Goal: Task Accomplishment & Management: Manage account settings

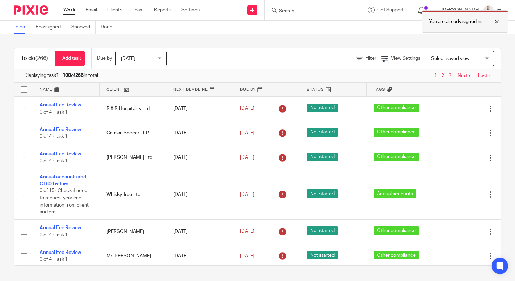
click at [496, 17] on div at bounding box center [492, 21] width 19 height 8
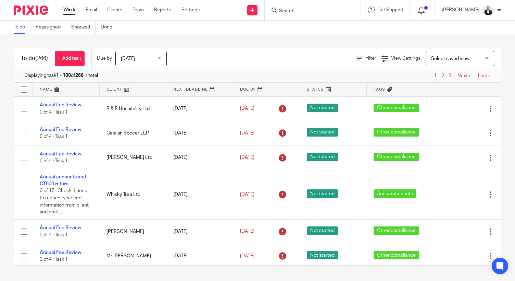
click at [329, 5] on div at bounding box center [313, 10] width 96 height 20
click at [322, 11] on input "Search" at bounding box center [310, 11] width 62 height 6
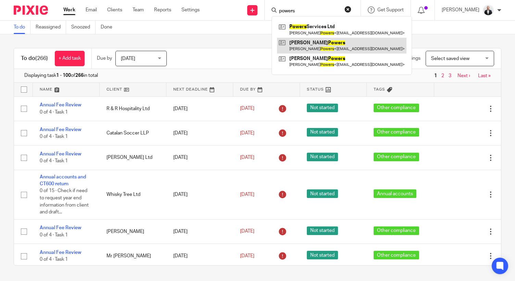
type input "powers"
click at [321, 38] on link at bounding box center [342, 46] width 130 height 16
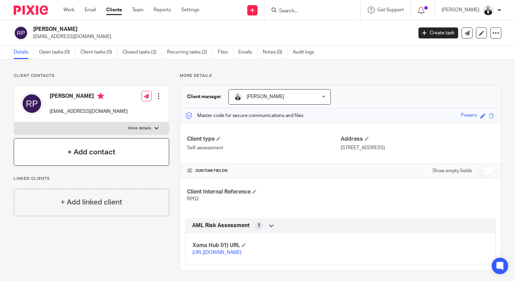
click at [93, 148] on h4 "+ Add contact" at bounding box center [91, 152] width 48 height 11
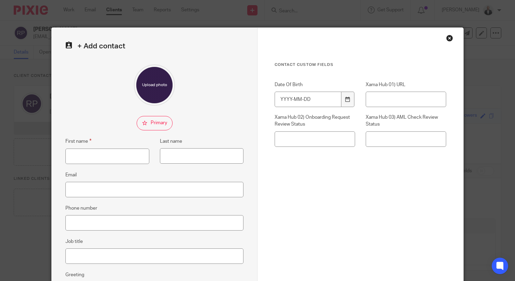
click at [450, 36] on div "Close this dialog window" at bounding box center [449, 38] width 7 height 7
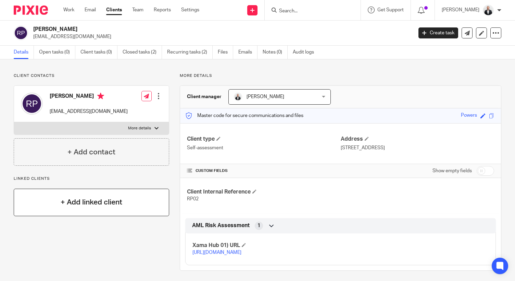
click at [106, 209] on div "+ Add linked client" at bounding box center [92, 201] width 156 height 27
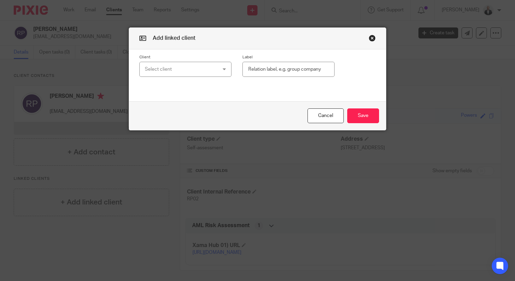
click at [206, 75] on div "Select client" at bounding box center [179, 69] width 69 height 14
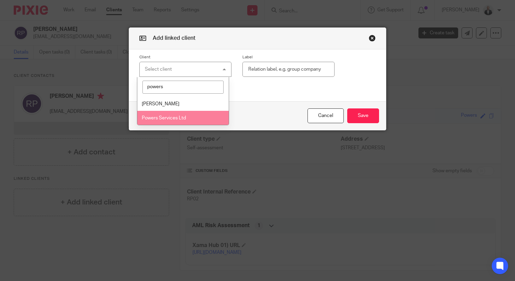
type input "powers"
click at [179, 115] on span "Powers Services Ltd" at bounding box center [164, 117] width 44 height 5
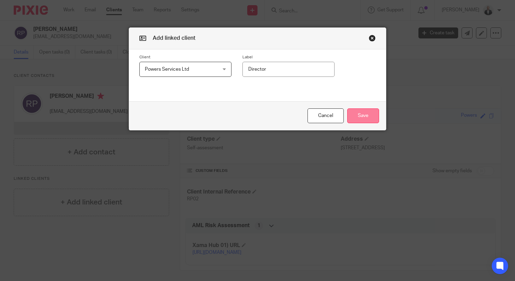
type input "Director"
click at [372, 120] on button "Save" at bounding box center [363, 115] width 32 height 15
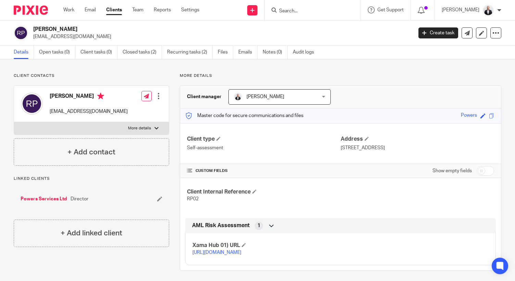
click at [43, 198] on link "Powers Services Ltd" at bounding box center [44, 198] width 47 height 7
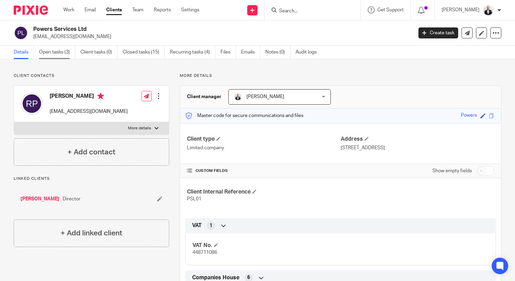
click at [61, 50] on link "Open tasks (3)" at bounding box center [57, 52] width 36 height 13
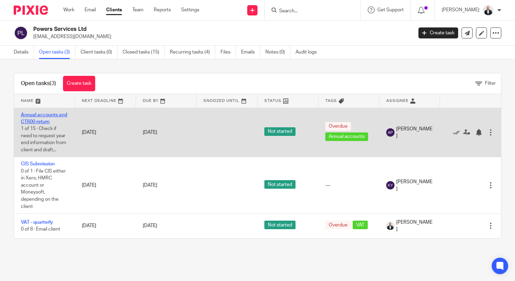
click at [42, 114] on link "Annual accounts and CT600 return" at bounding box center [44, 118] width 46 height 12
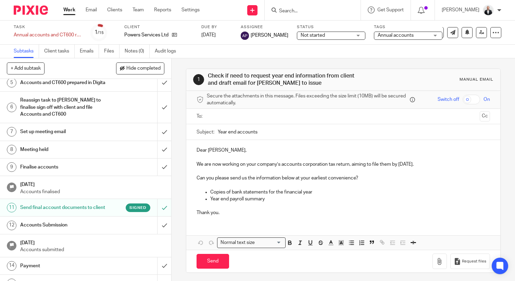
scroll to position [127, 0]
